Goal: Check status: Check status

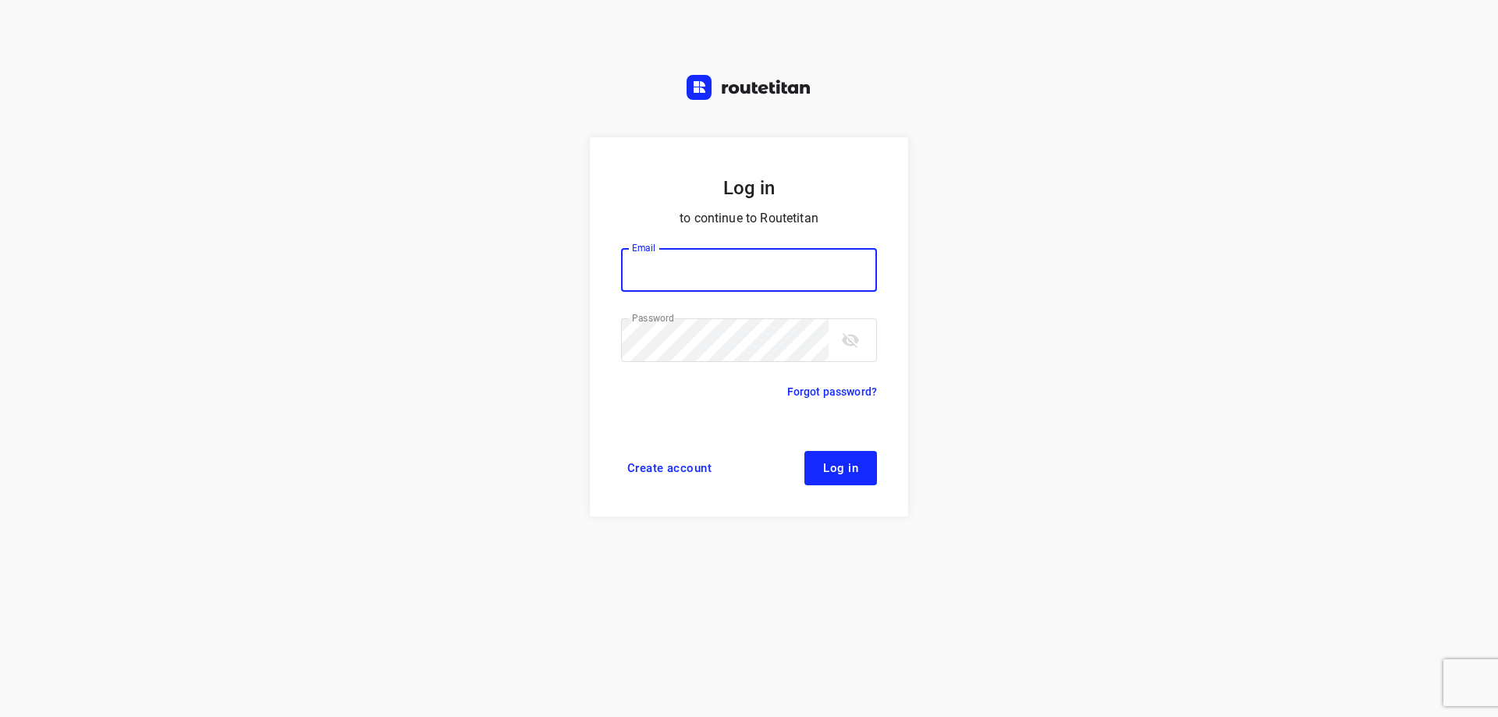
type input "[EMAIL_ADDRESS][DOMAIN_NAME]"
click at [844, 476] on button "Log in" at bounding box center [840, 468] width 73 height 34
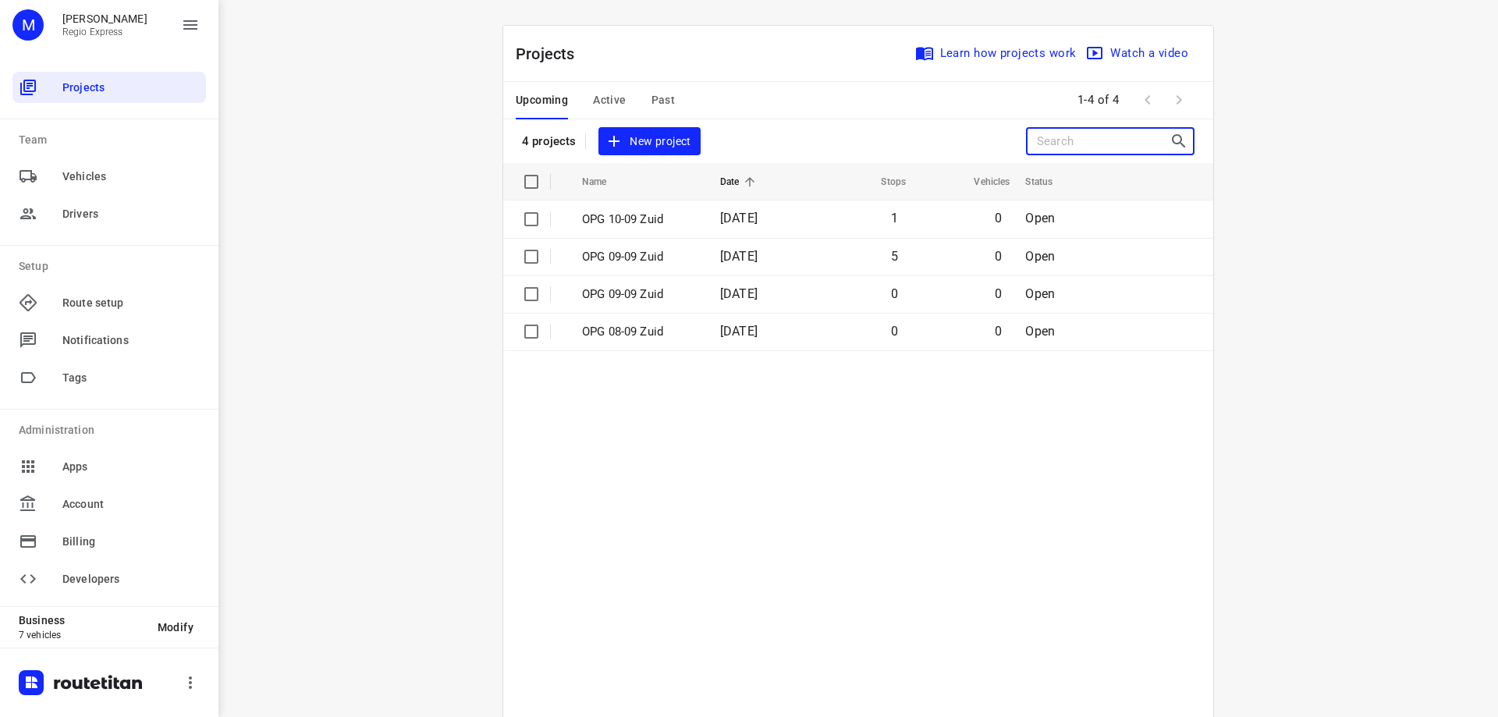
click at [1086, 139] on input "Search projects" at bounding box center [1103, 141] width 133 height 24
paste input "Search projects"
click at [1098, 142] on input "Search projects" at bounding box center [1103, 141] width 133 height 24
paste input "Search projects"
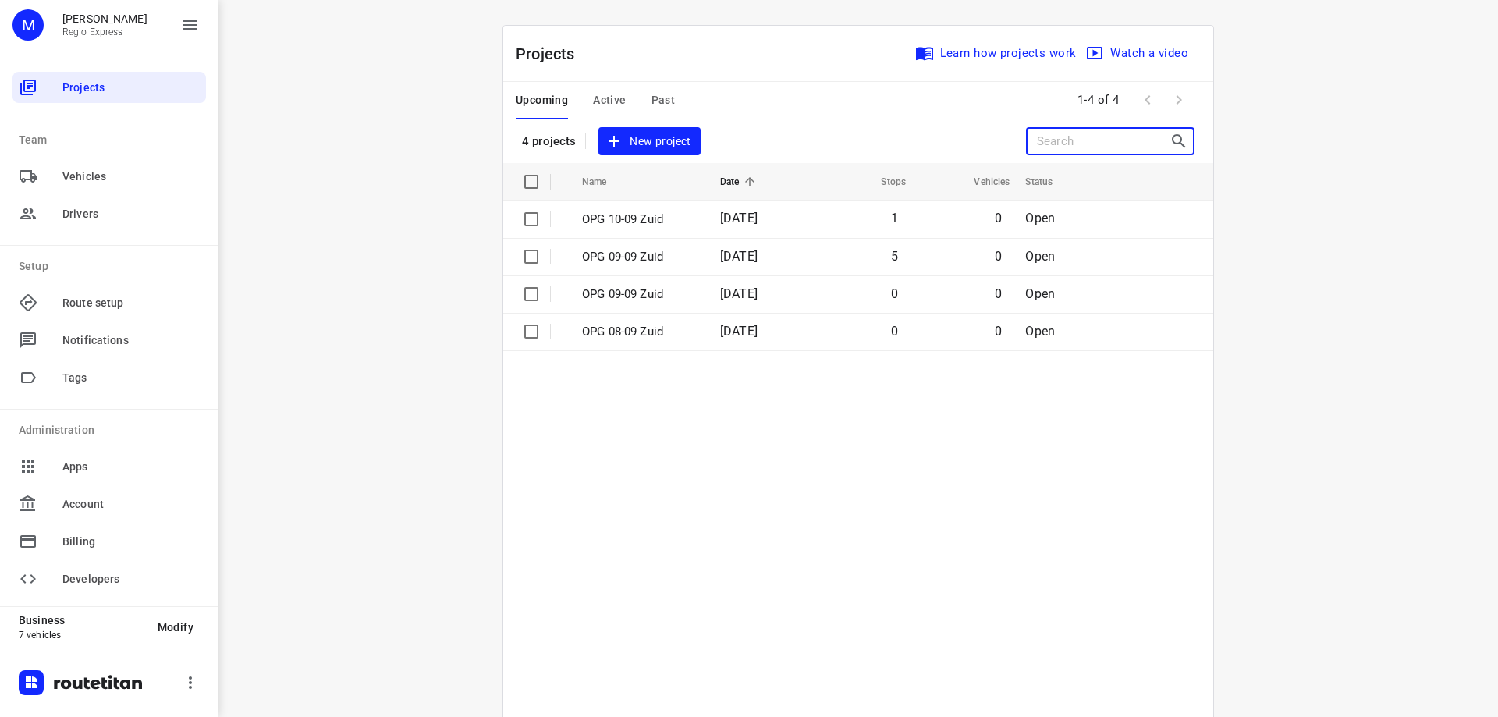
click at [1098, 142] on input "Search projects" at bounding box center [1103, 141] width 133 height 24
click at [1068, 142] on input "Search projects" at bounding box center [1103, 141] width 133 height 24
click at [605, 96] on span "Active" at bounding box center [609, 99] width 33 height 19
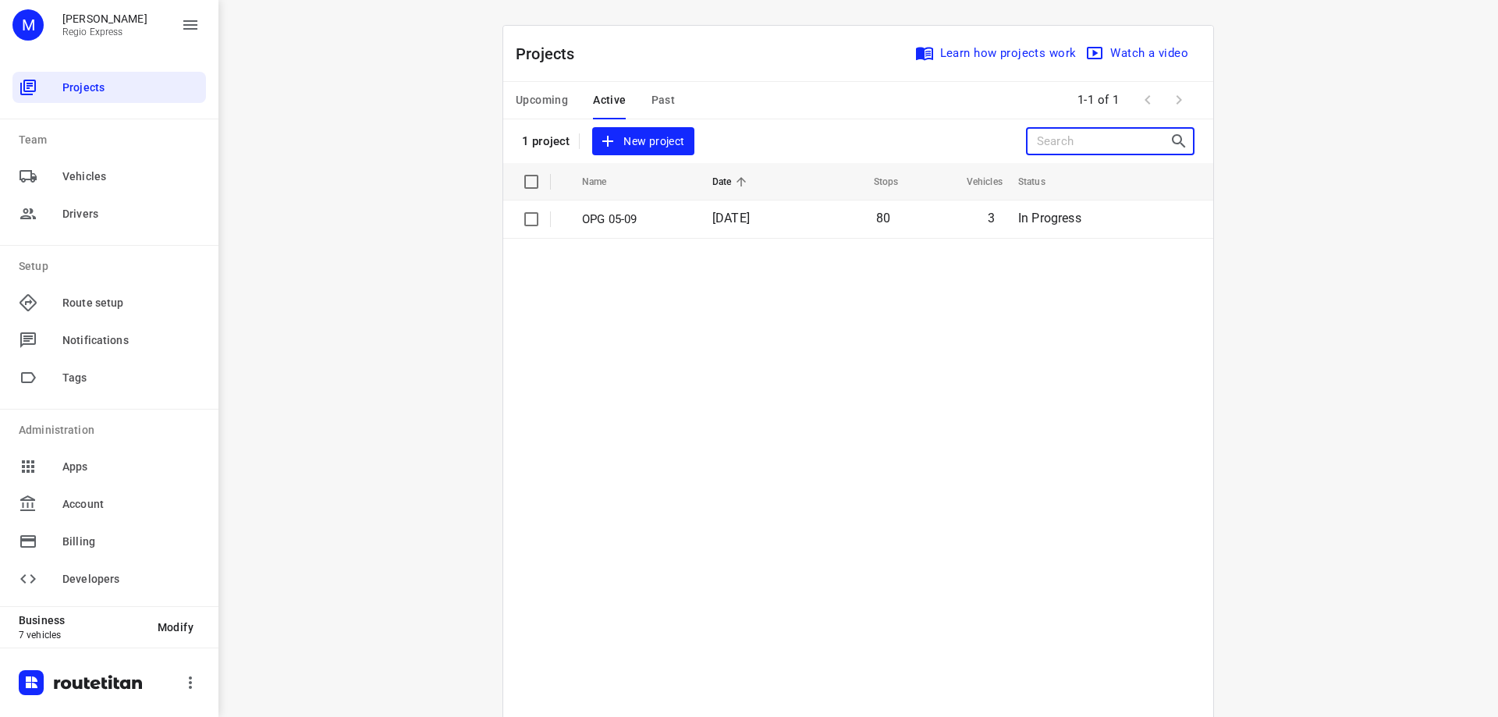
click at [1040, 145] on input "Search projects" at bounding box center [1103, 141] width 133 height 24
